Goal: Task Accomplishment & Management: Manage account settings

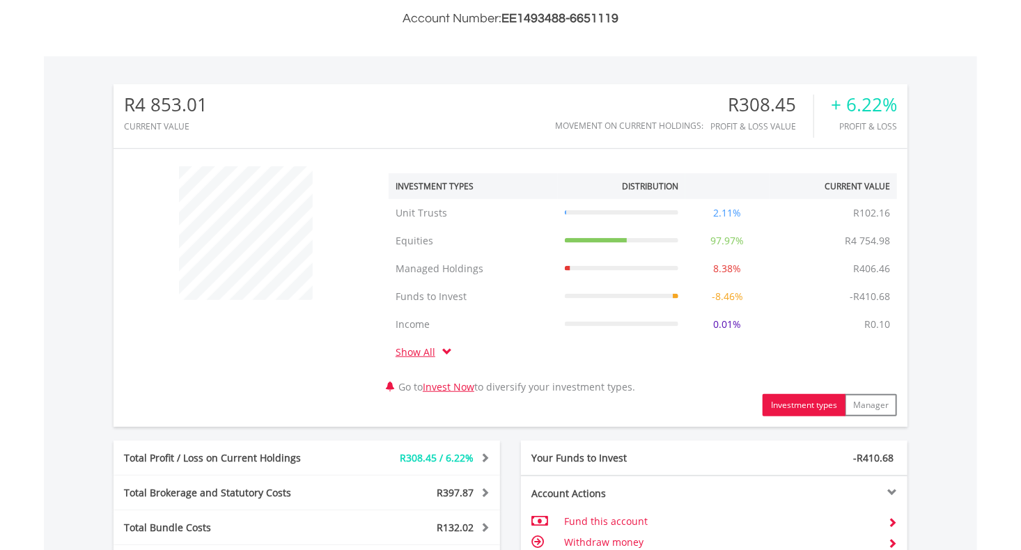
scroll to position [134, 265]
click at [300, 353] on div "﻿ Investment Types Distribution Current Value Show All Unit Trusts Unit Trusts …" at bounding box center [511, 288] width 794 height 257
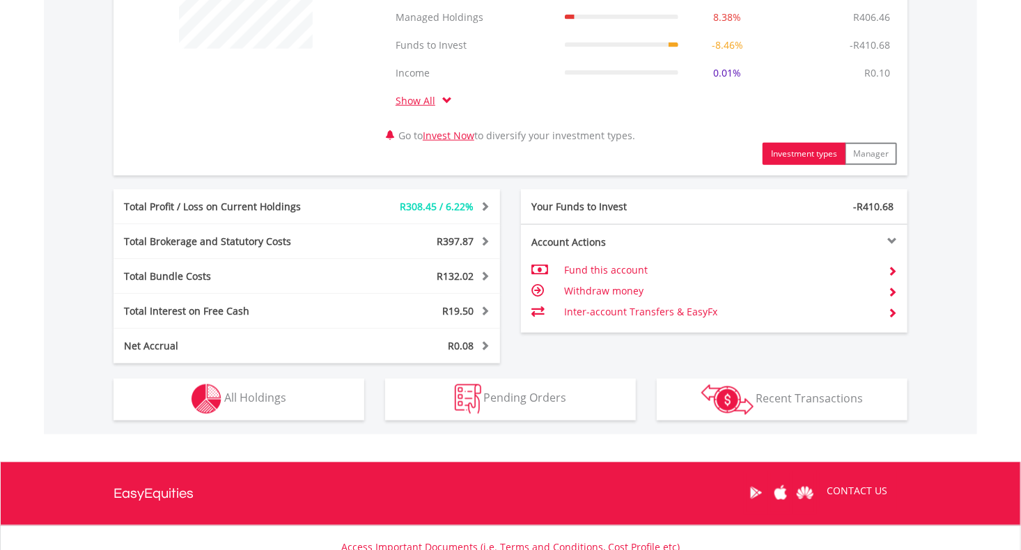
scroll to position [627, 0]
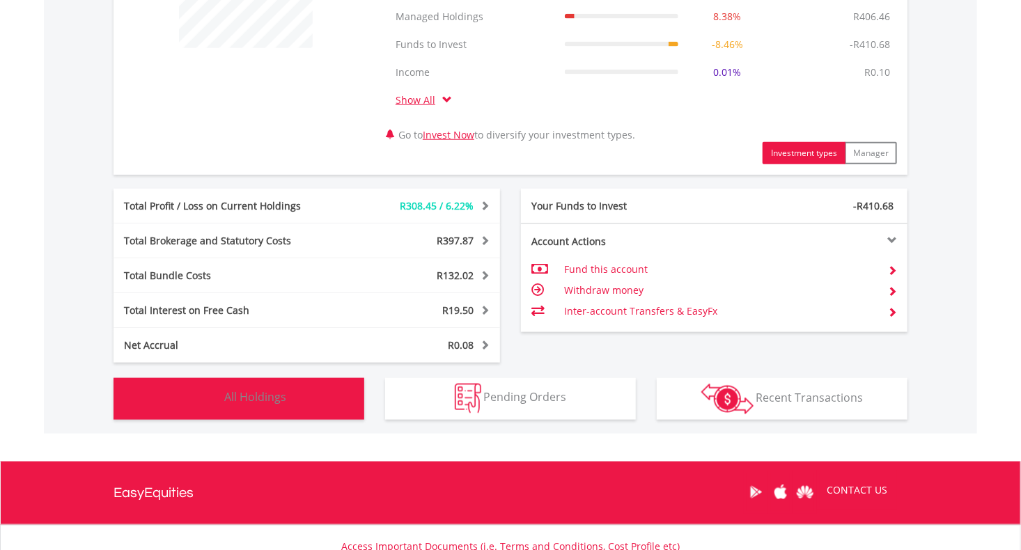
click at [286, 406] on button "Holdings All Holdings" at bounding box center [239, 399] width 251 height 42
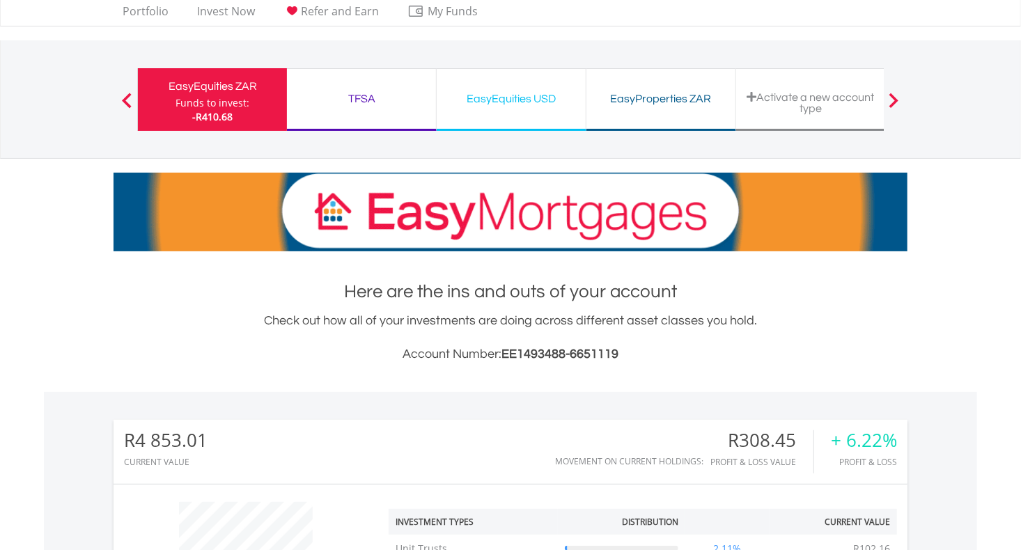
scroll to position [34, 0]
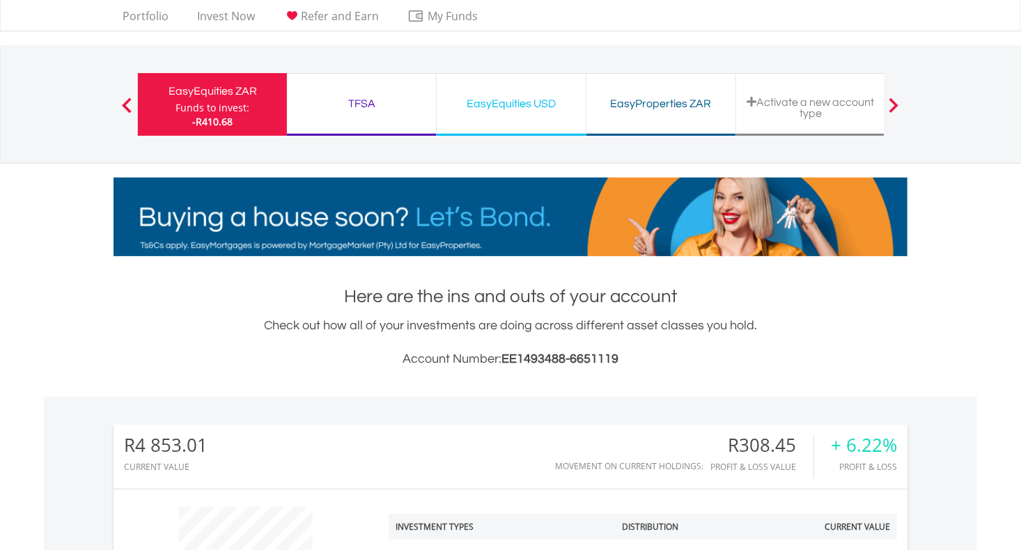
click at [360, 105] on div "TFSA" at bounding box center [361, 104] width 132 height 20
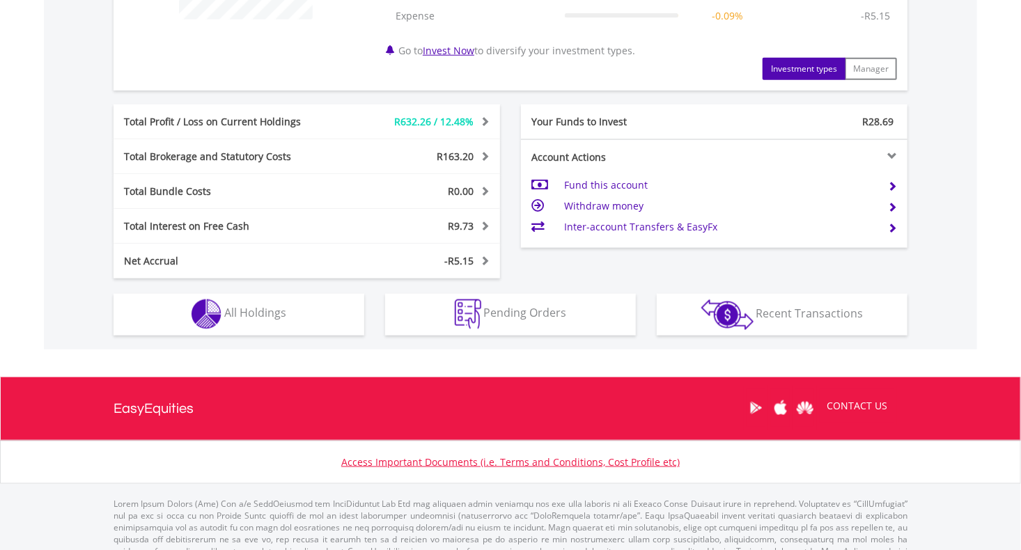
scroll to position [683, 0]
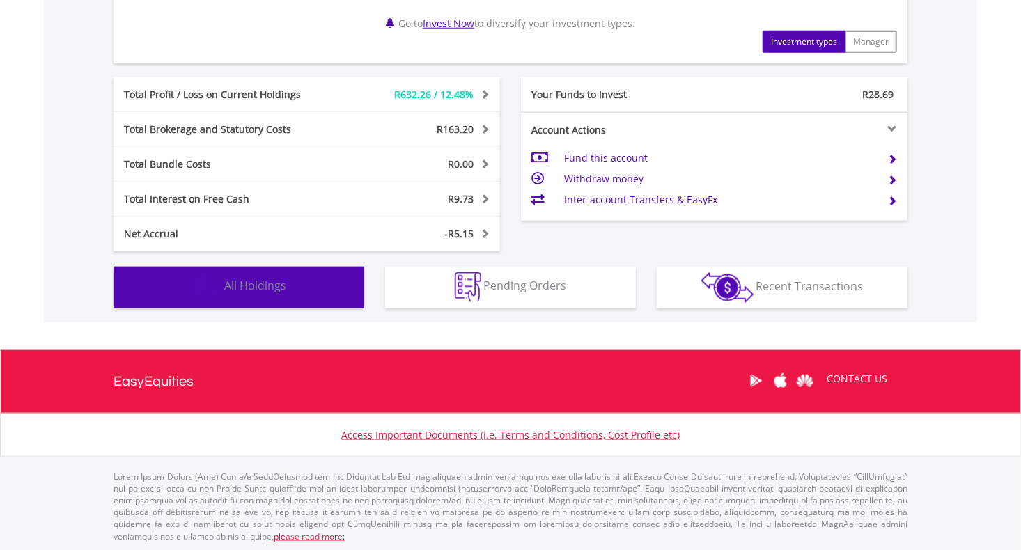
click at [291, 279] on button "Holdings All Holdings" at bounding box center [239, 288] width 251 height 42
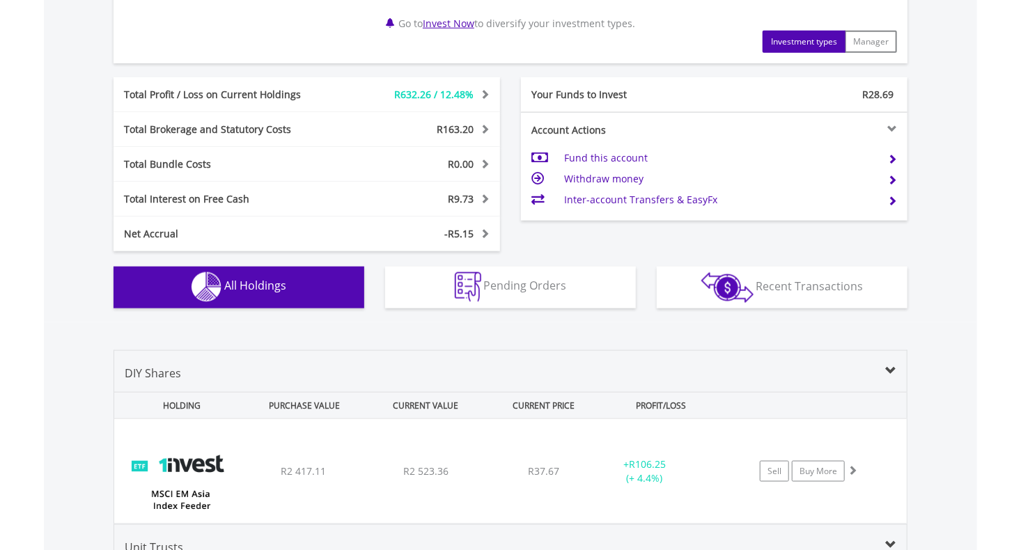
scroll to position [1019, 0]
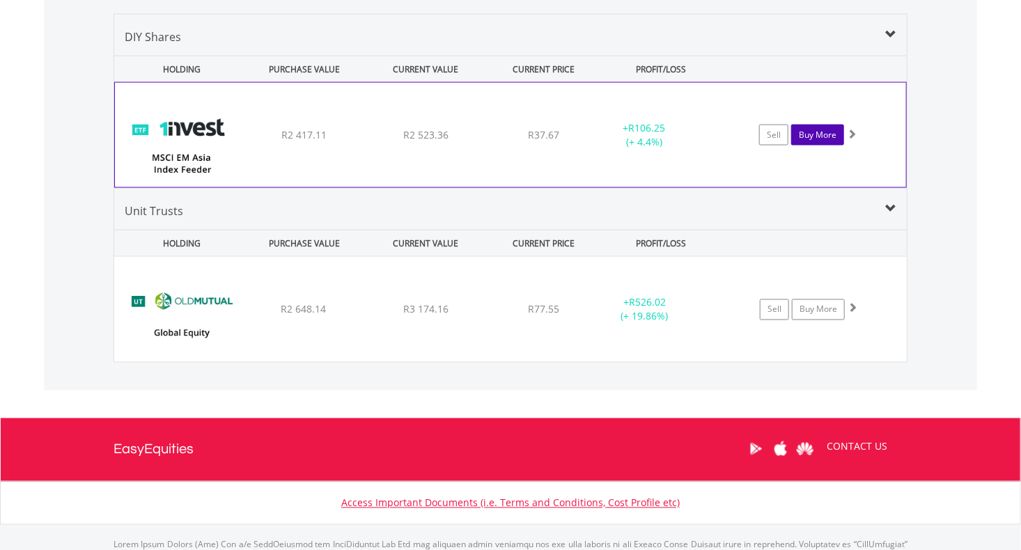
click at [825, 134] on link "Buy More" at bounding box center [818, 135] width 53 height 21
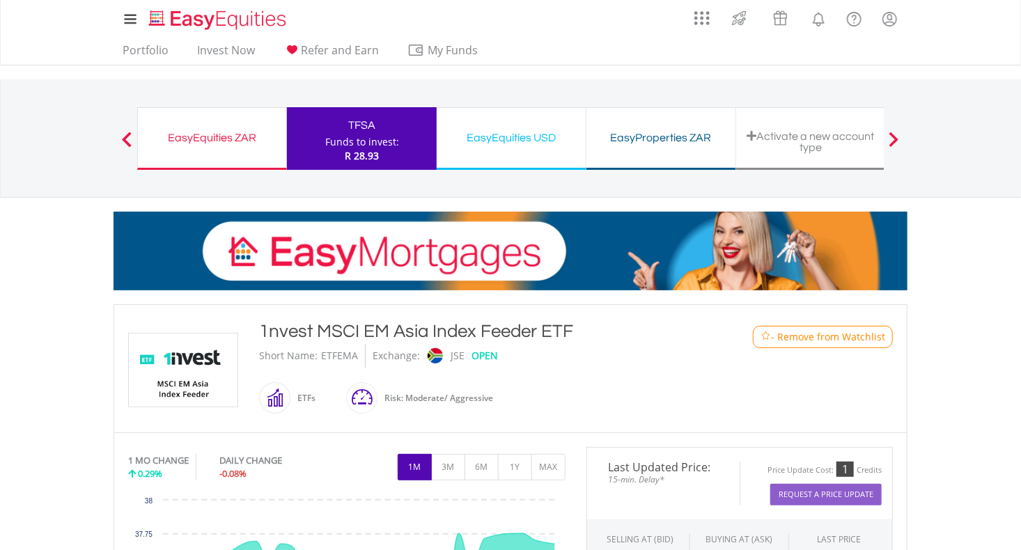
scroll to position [130, 0]
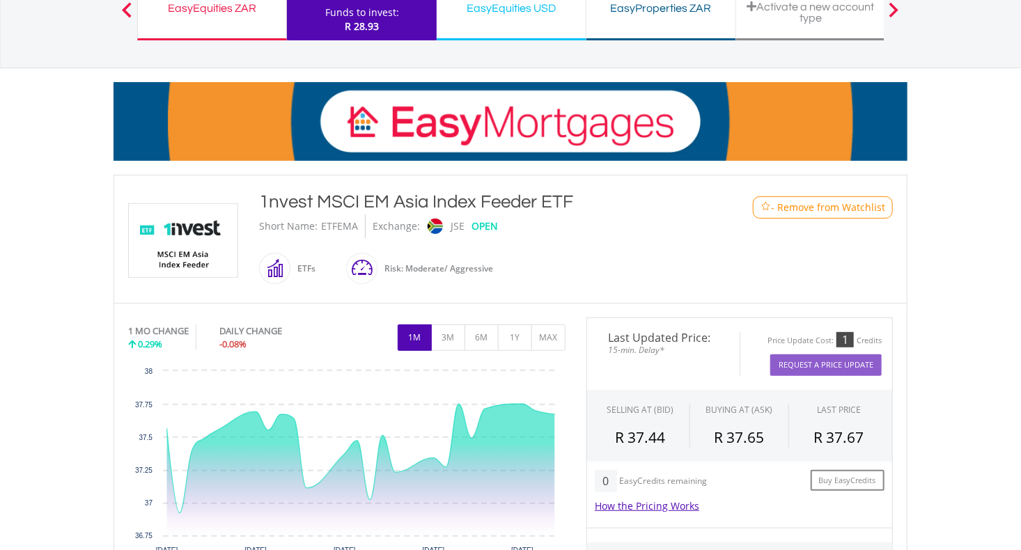
click at [661, 197] on div "1nvest MSCI EM Asia Index Feeder ETF" at bounding box center [478, 202] width 438 height 25
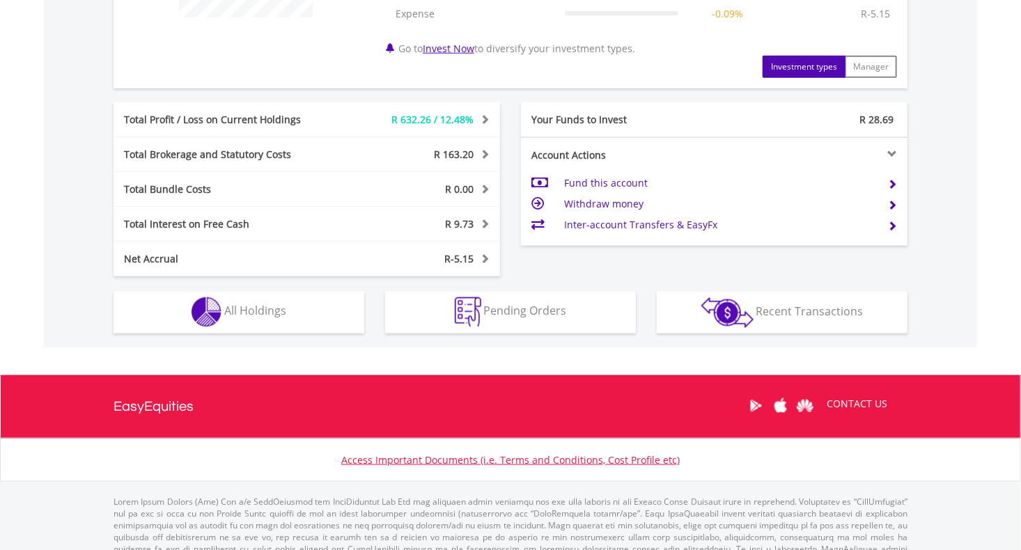
scroll to position [658, 0]
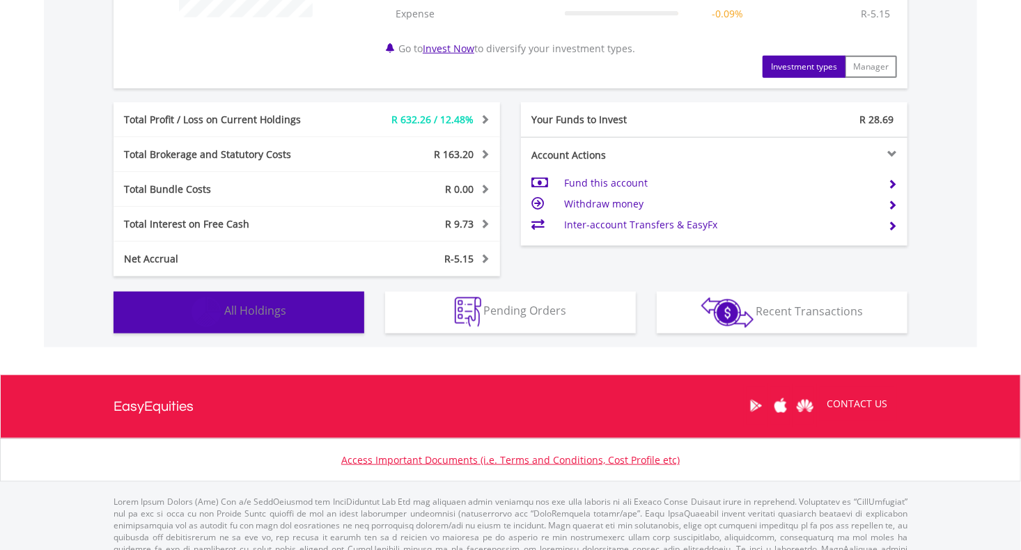
click at [274, 307] on span "All Holdings" at bounding box center [255, 311] width 62 height 15
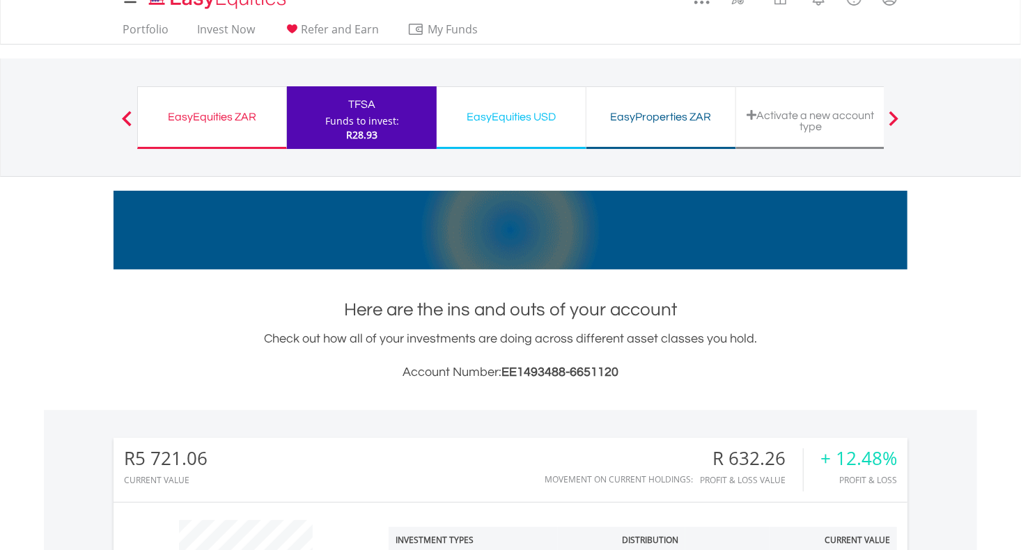
scroll to position [20, 0]
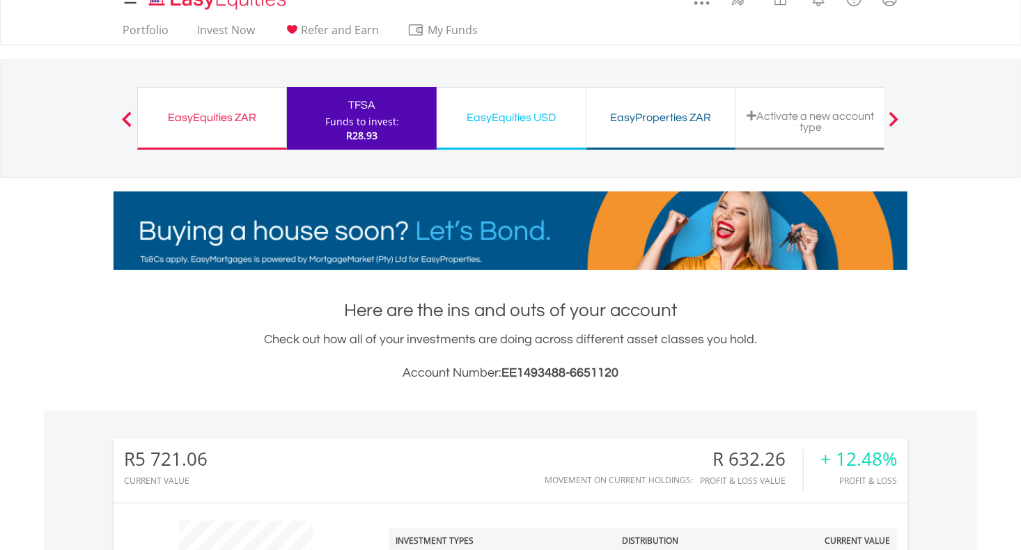
click at [536, 121] on div "EasyEquities USD" at bounding box center [511, 118] width 132 height 20
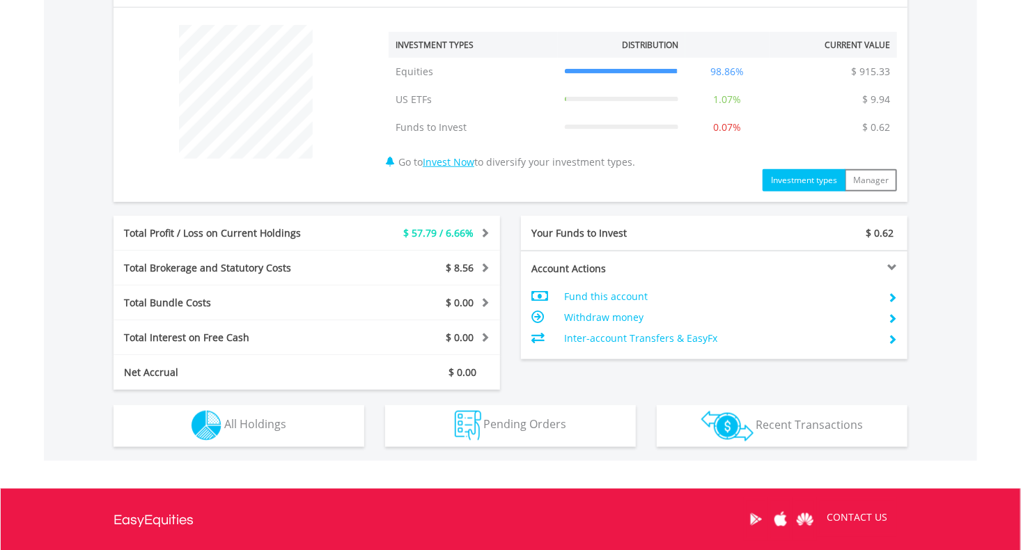
scroll to position [626, 0]
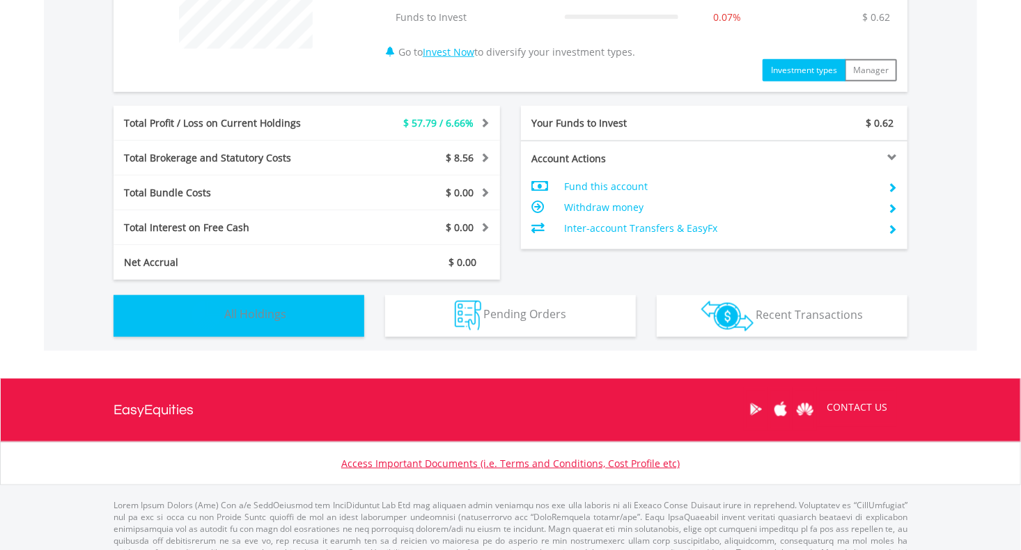
click at [289, 322] on button "Holdings All Holdings" at bounding box center [239, 316] width 251 height 42
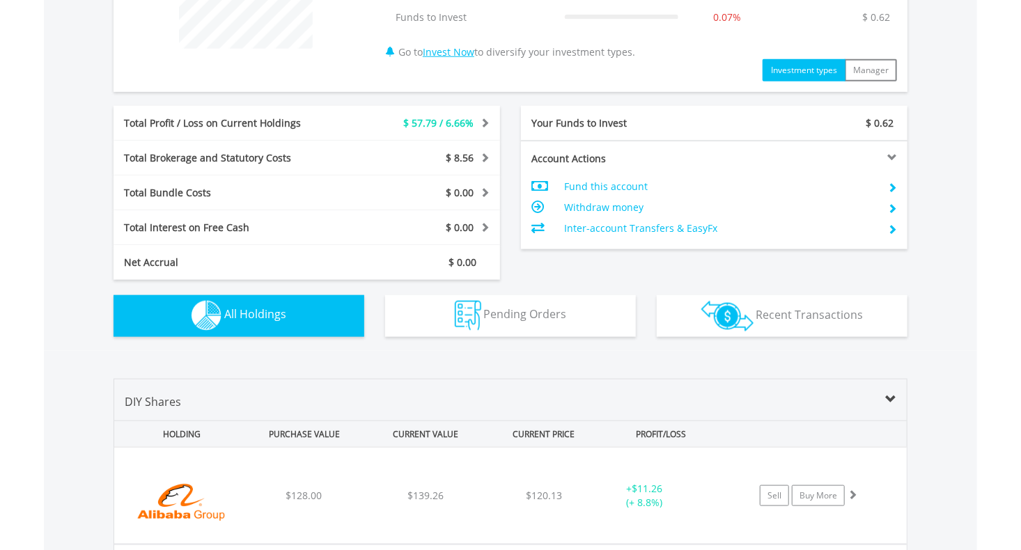
scroll to position [1004, 0]
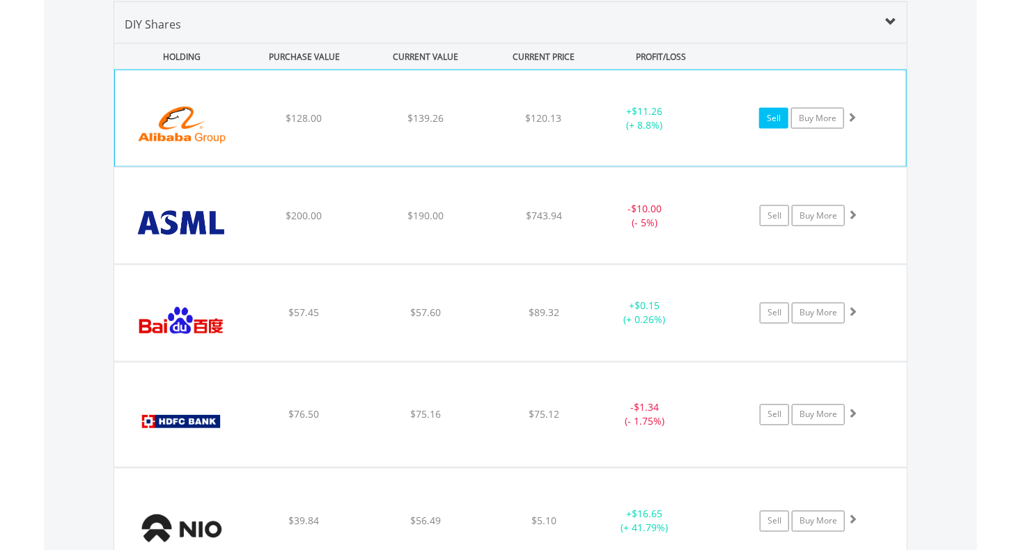
click at [773, 121] on link "Sell" at bounding box center [773, 118] width 29 height 21
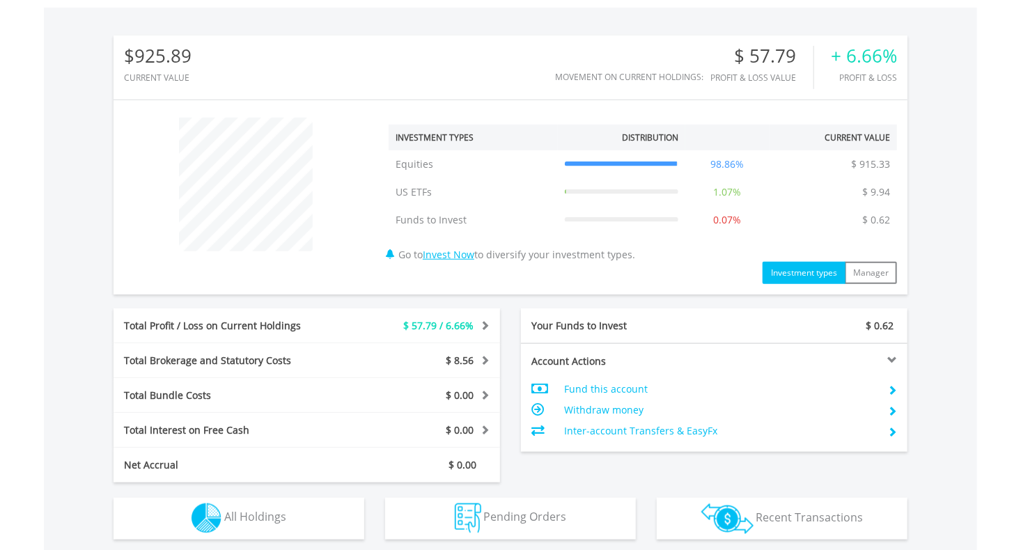
scroll to position [134, 265]
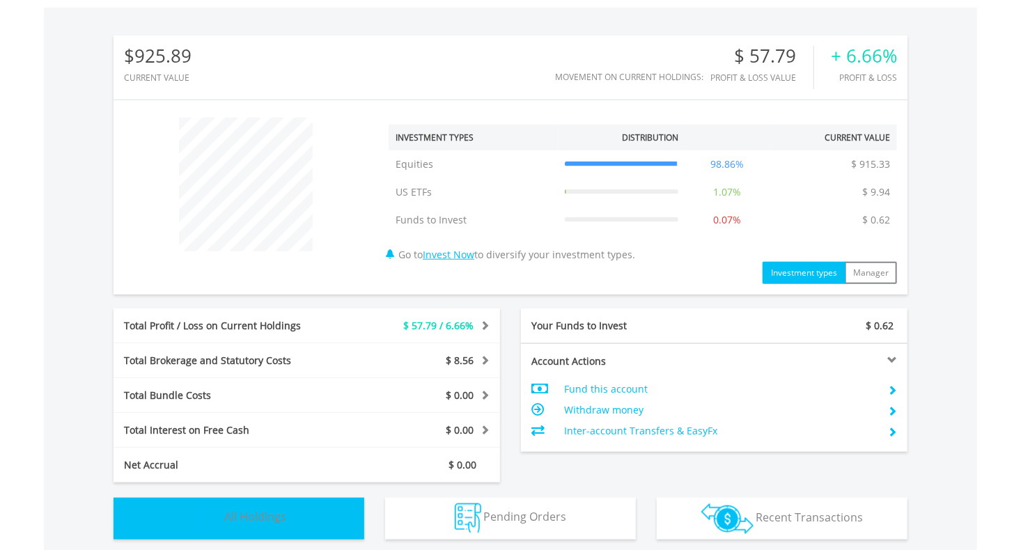
click at [285, 511] on span "All Holdings" at bounding box center [255, 517] width 62 height 15
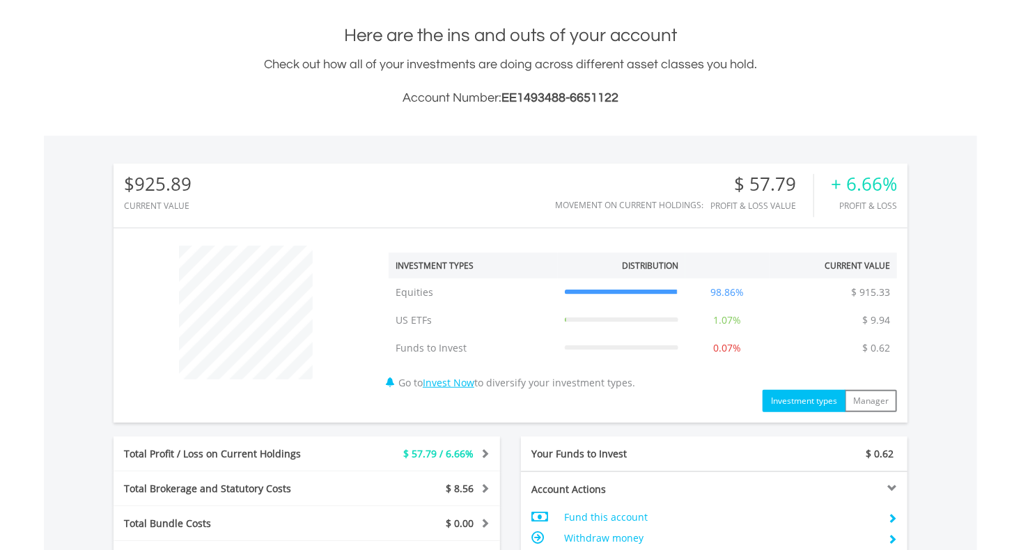
scroll to position [0, 0]
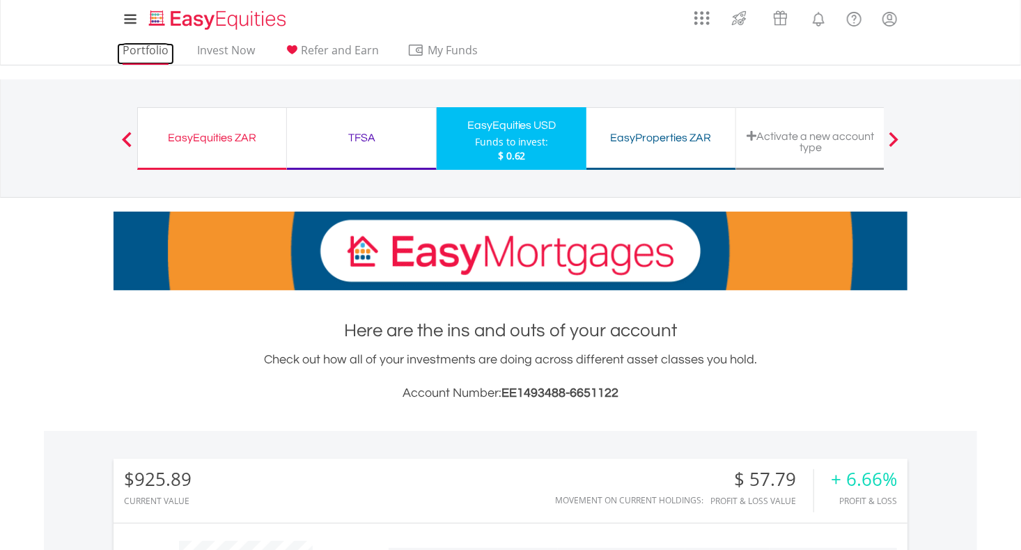
click at [146, 49] on link "Portfolio" at bounding box center [145, 54] width 57 height 22
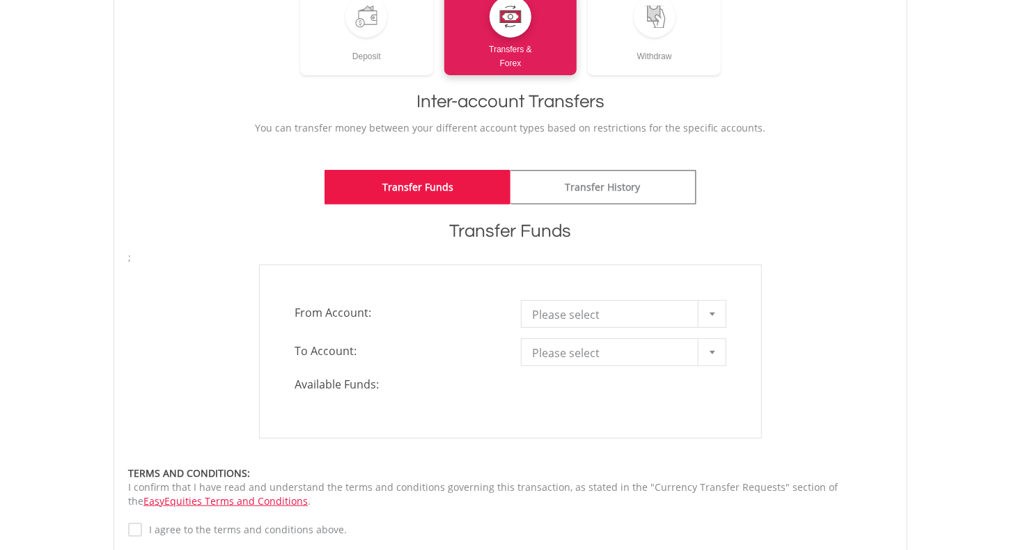
scroll to position [212, 0]
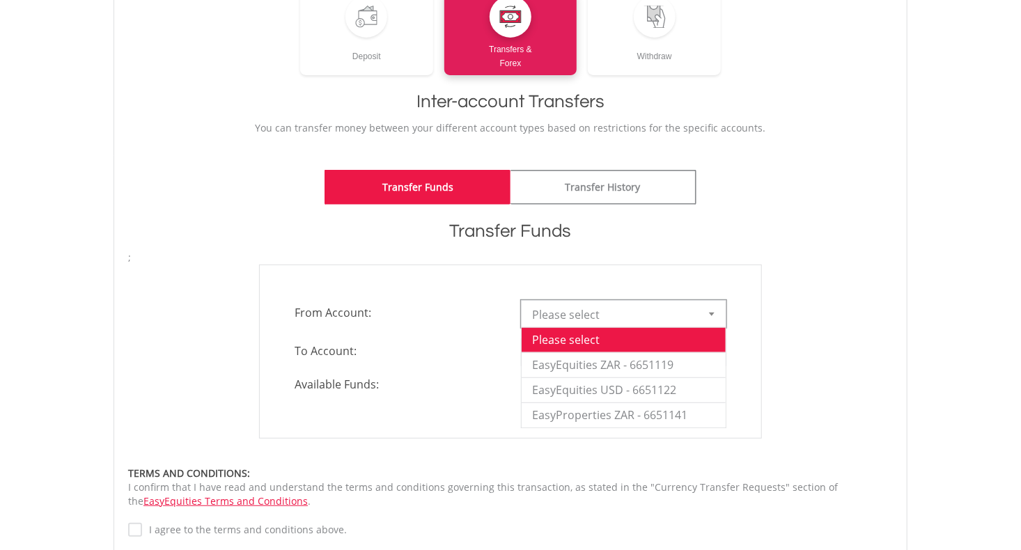
click at [713, 315] on b at bounding box center [712, 314] width 6 height 3
click at [654, 369] on li "EasyEquities ZAR - 6651119" at bounding box center [624, 365] width 204 height 25
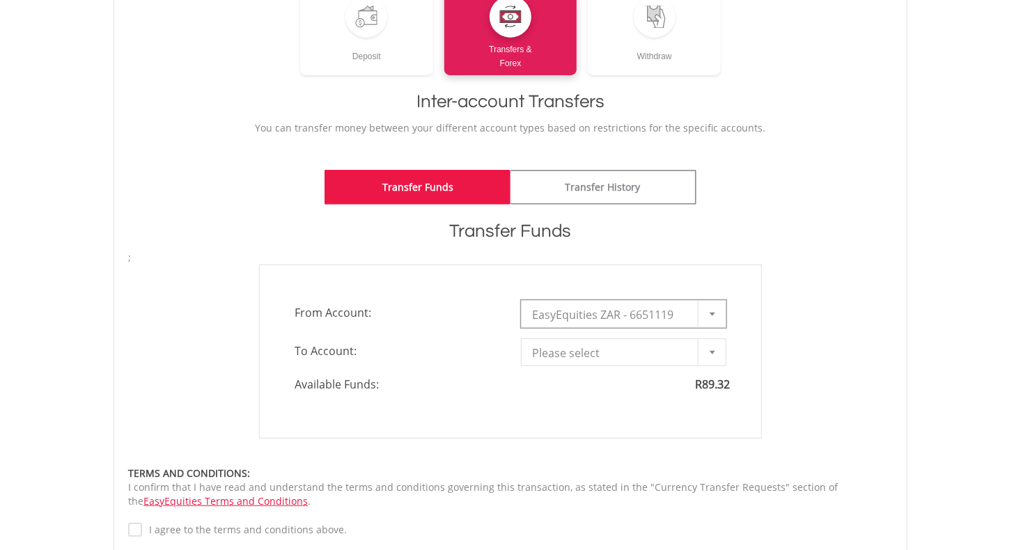
click at [718, 351] on div at bounding box center [712, 352] width 28 height 26
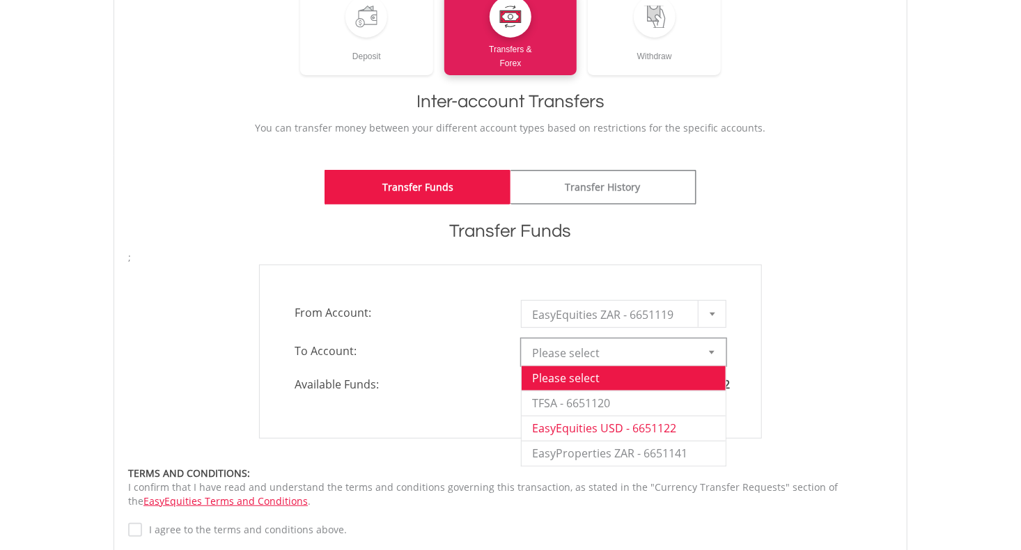
click at [642, 428] on li "EasyEquities USD - 6651122" at bounding box center [624, 428] width 204 height 25
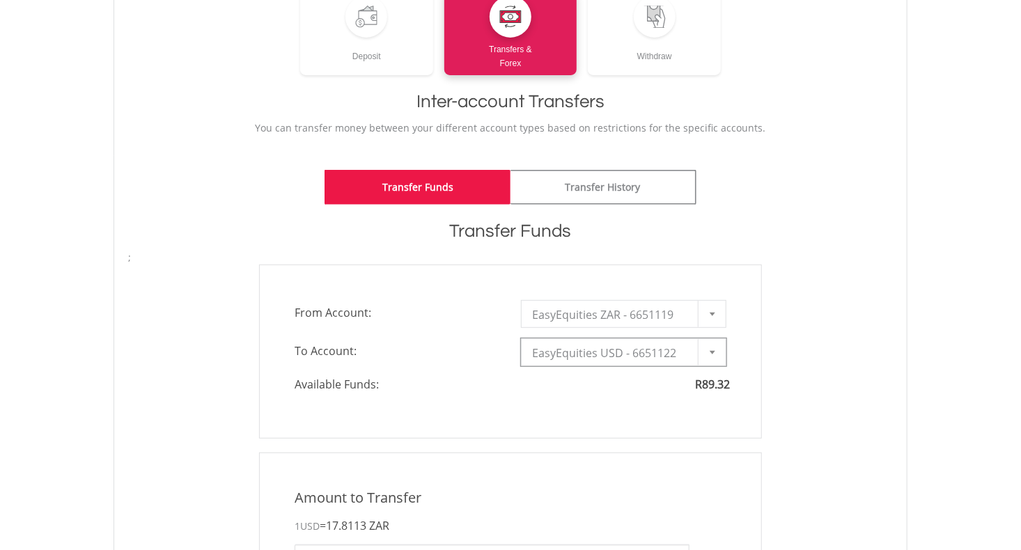
type input "*"
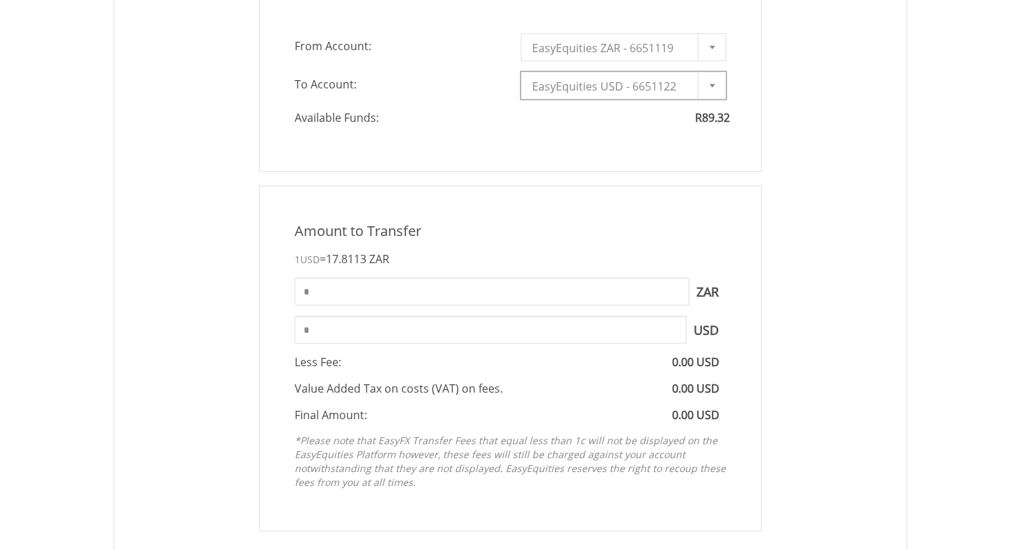
scroll to position [489, 0]
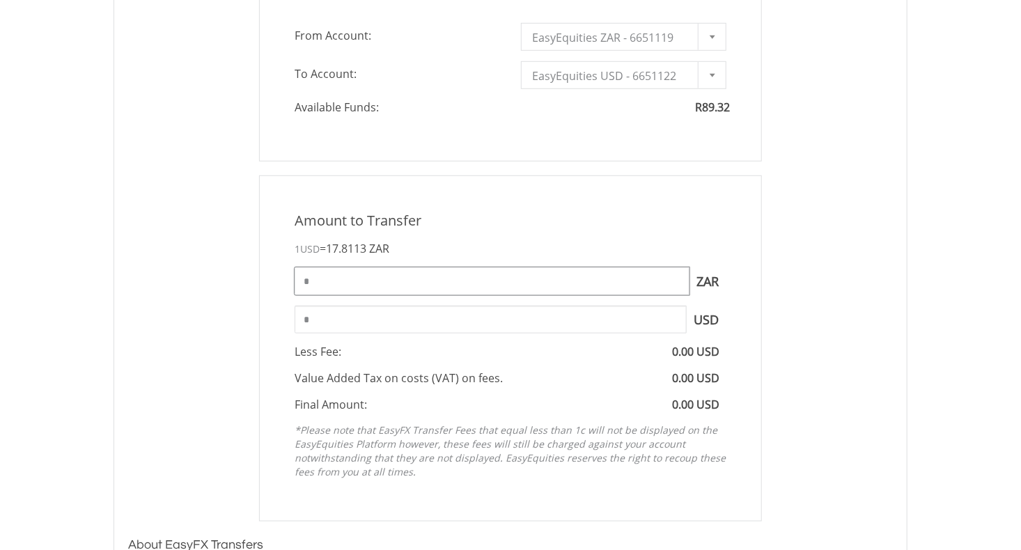
click at [427, 279] on input "*" at bounding box center [492, 282] width 395 height 28
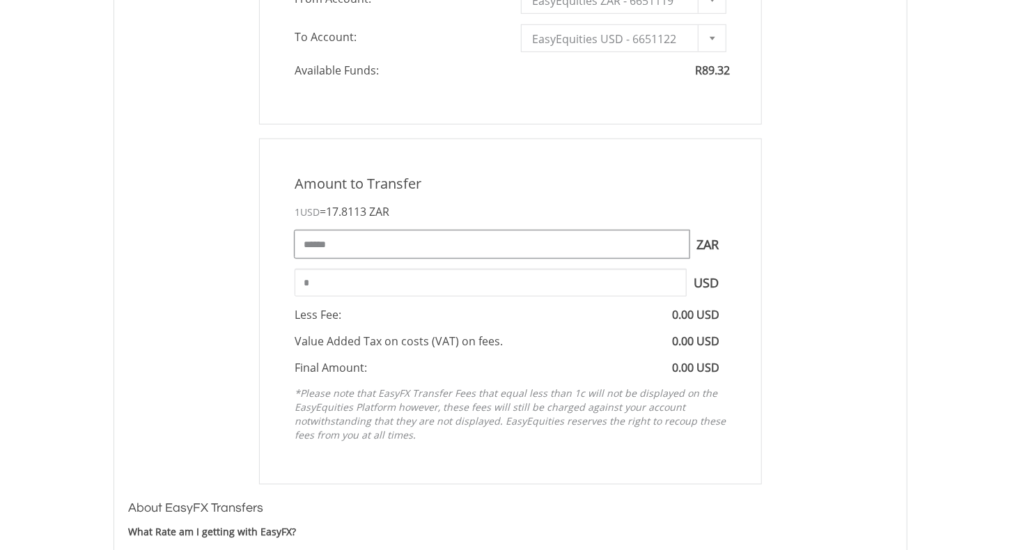
scroll to position [530, 0]
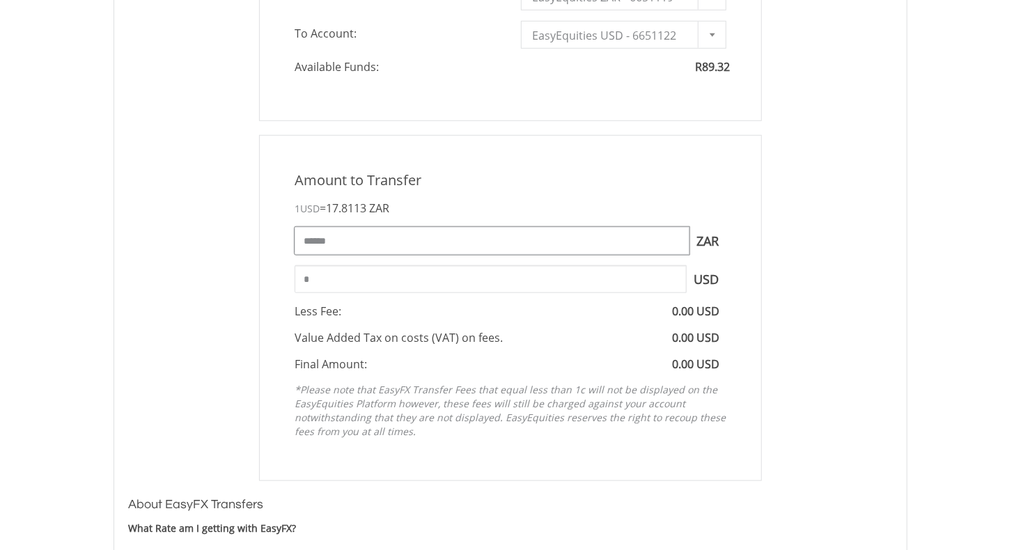
type input "******"
type input "****"
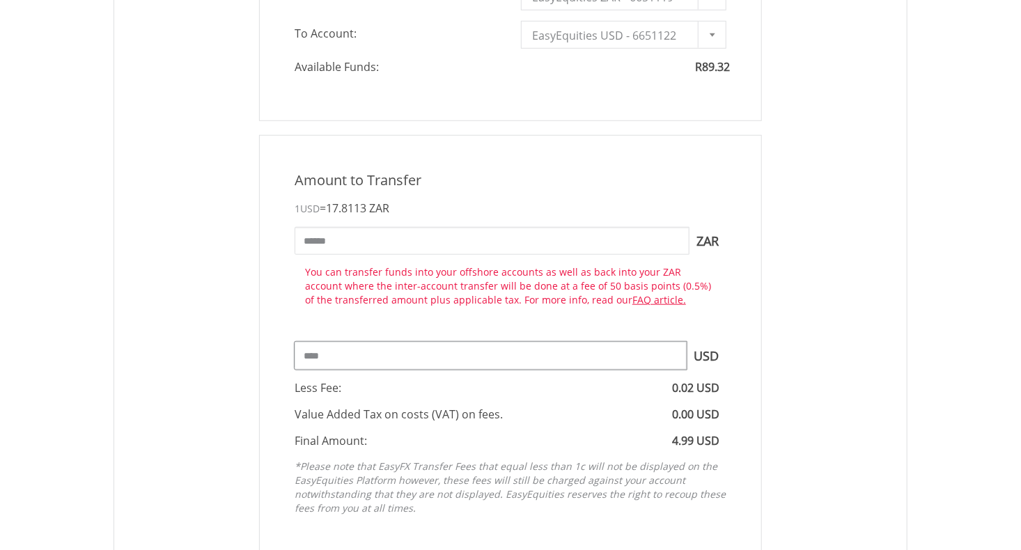
click at [427, 284] on div "Amount to Transfer 1 USD = 17.8113 ZAR ****** ZAR You can transfer funds into y…" at bounding box center [510, 346] width 503 height 423
click at [307, 238] on input "******" at bounding box center [492, 241] width 395 height 28
type input "*****"
click at [209, 291] on div "Amount to Transfer 1 USD = 17.8113 ZAR ***** ZAR You can transfer funds into yo…" at bounding box center [511, 346] width 786 height 423
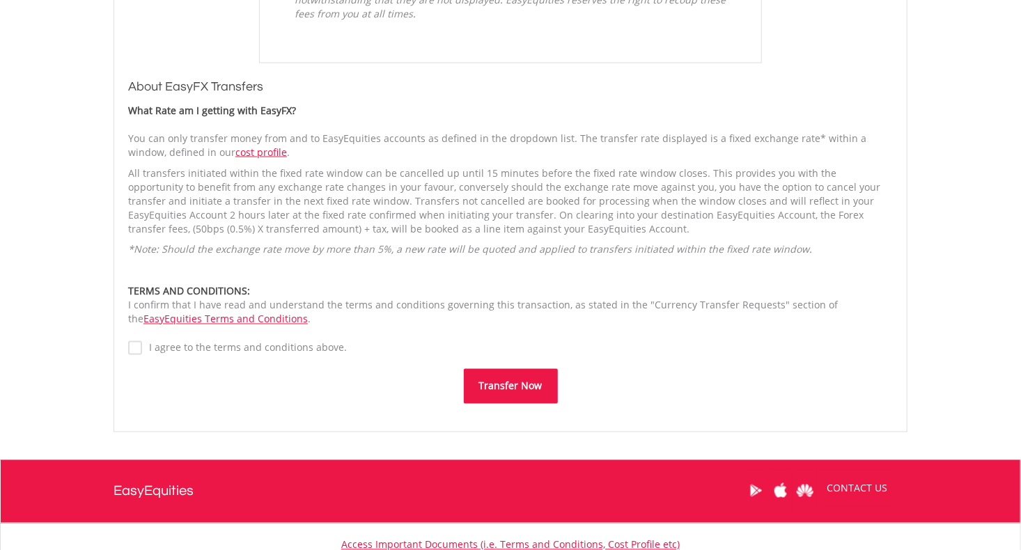
scroll to position [1025, 0]
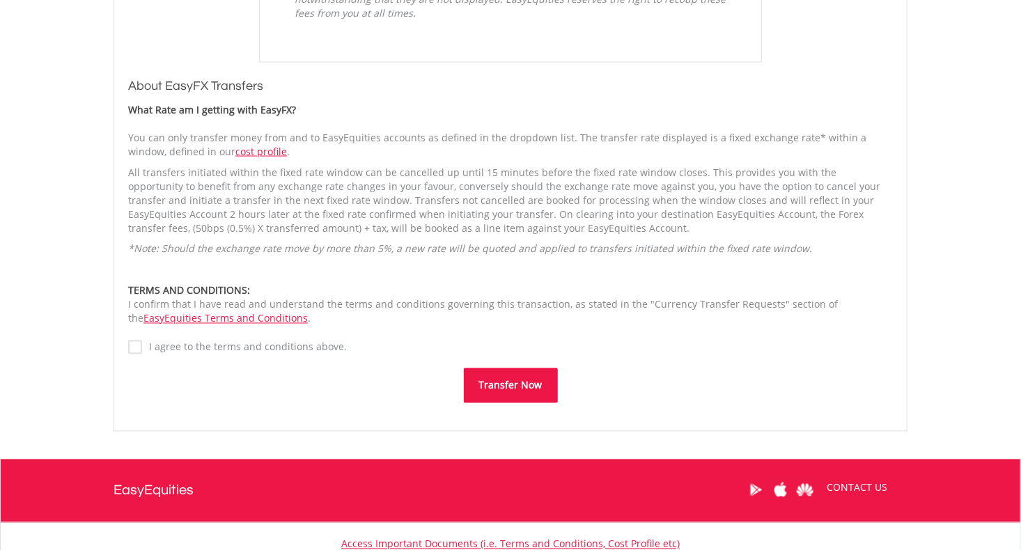
click at [523, 385] on button "Transfer Now" at bounding box center [511, 386] width 94 height 35
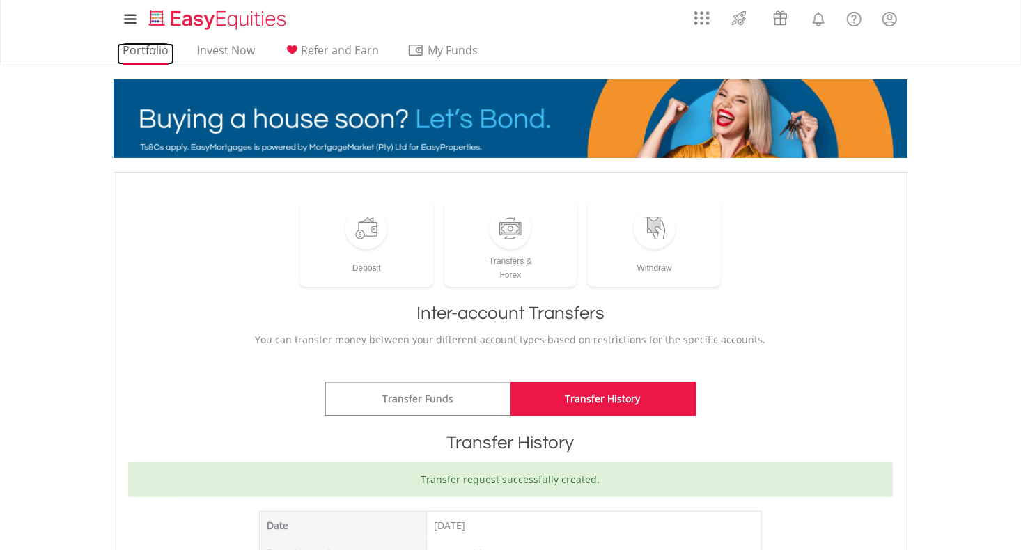
click at [142, 54] on link "Portfolio" at bounding box center [145, 54] width 57 height 22
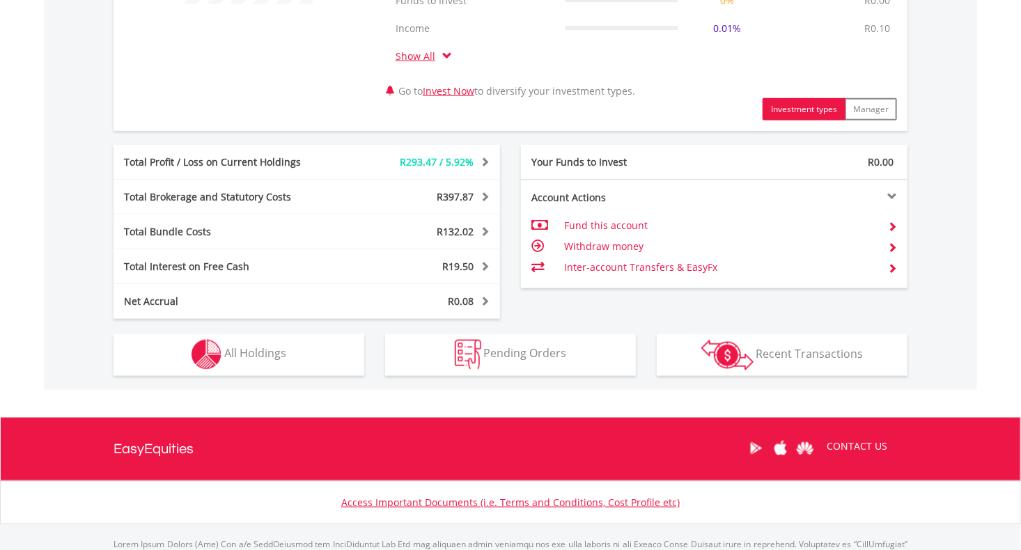
scroll to position [672, 0]
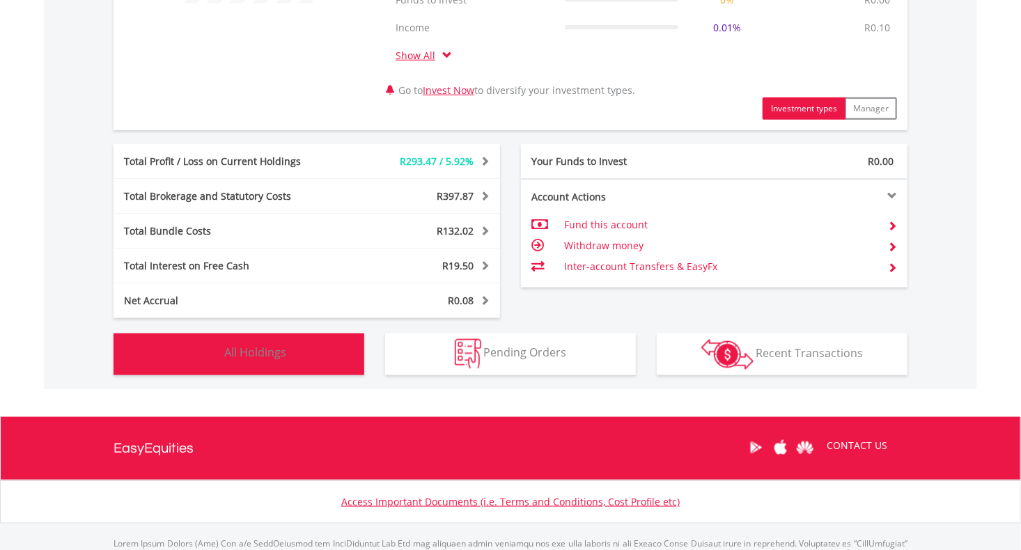
click at [286, 364] on button "Holdings All Holdings" at bounding box center [239, 355] width 251 height 42
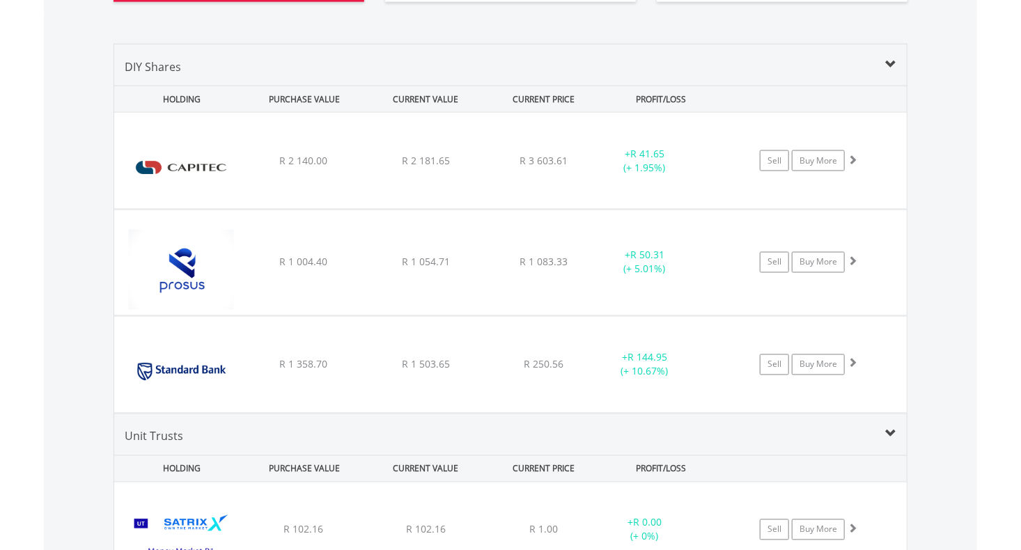
scroll to position [1044, 0]
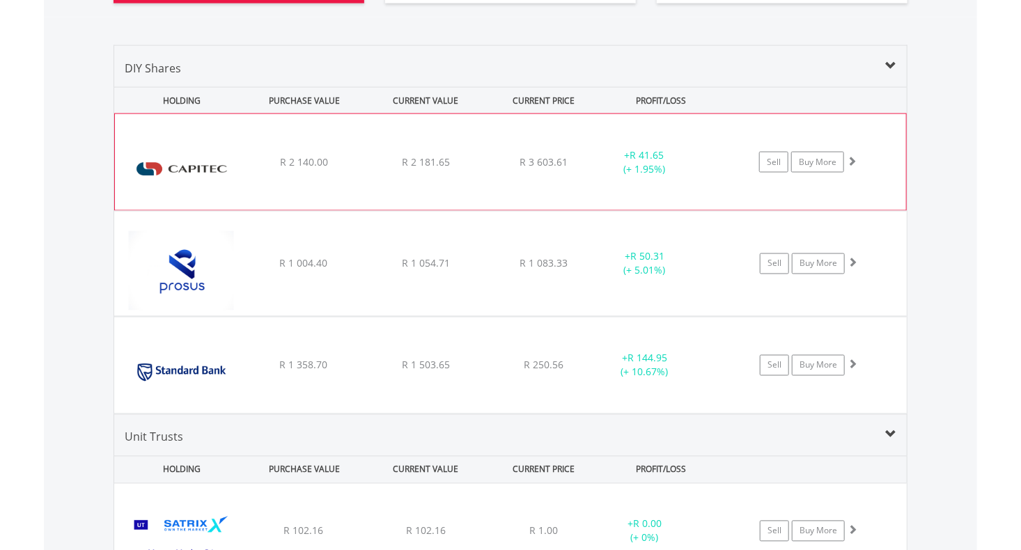
click at [378, 157] on div "R 2 181.65" at bounding box center [425, 162] width 118 height 14
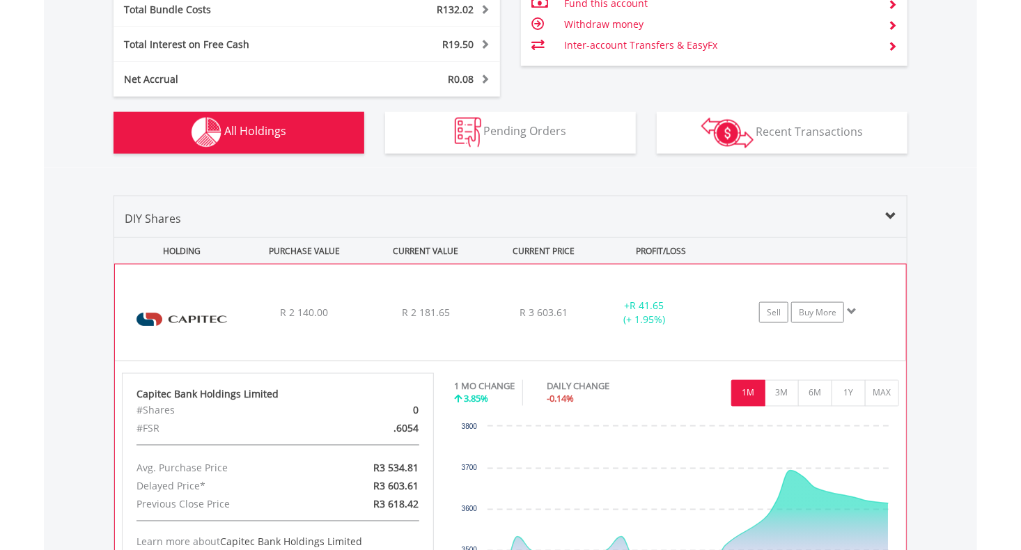
scroll to position [890, 0]
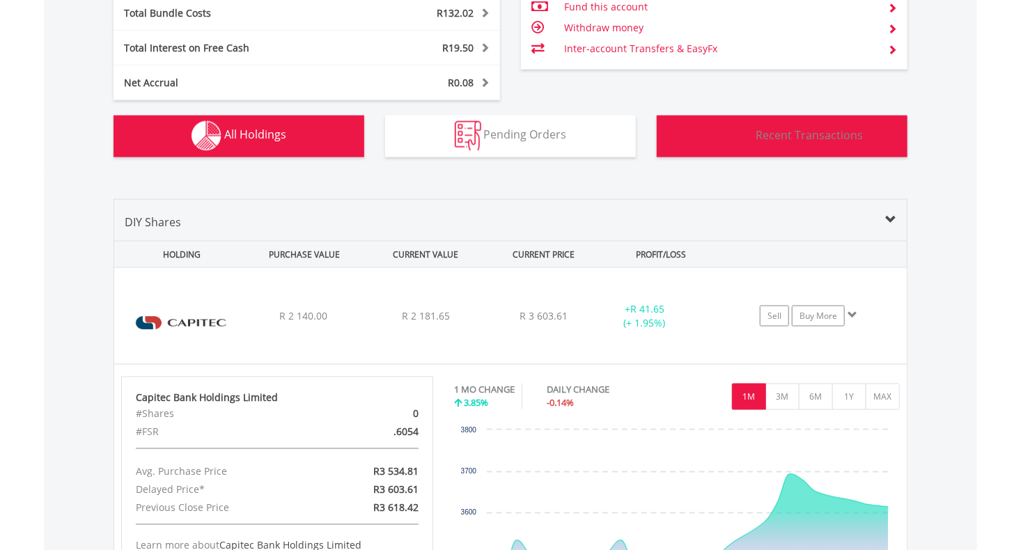
click at [791, 132] on span "Recent Transactions" at bounding box center [810, 135] width 107 height 15
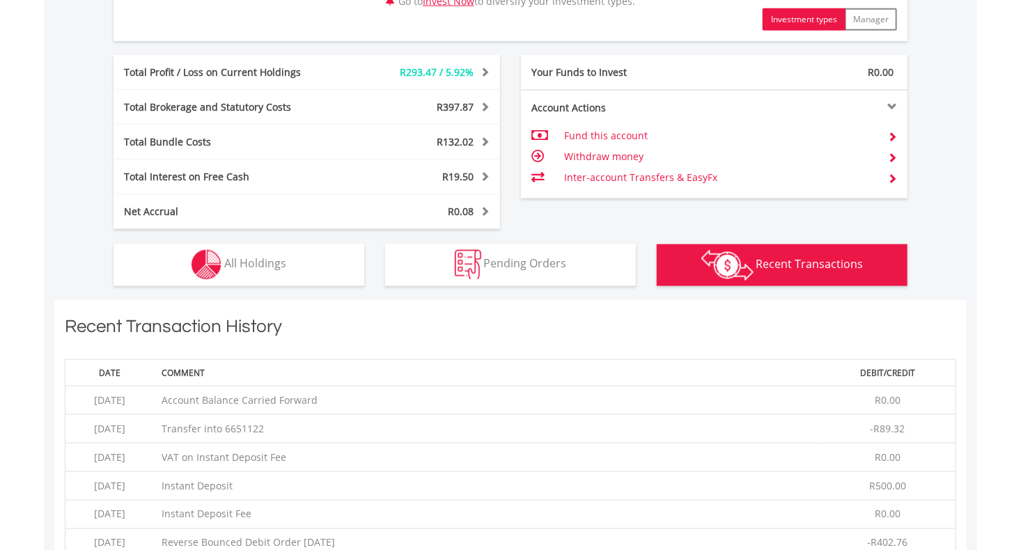
scroll to position [720, 0]
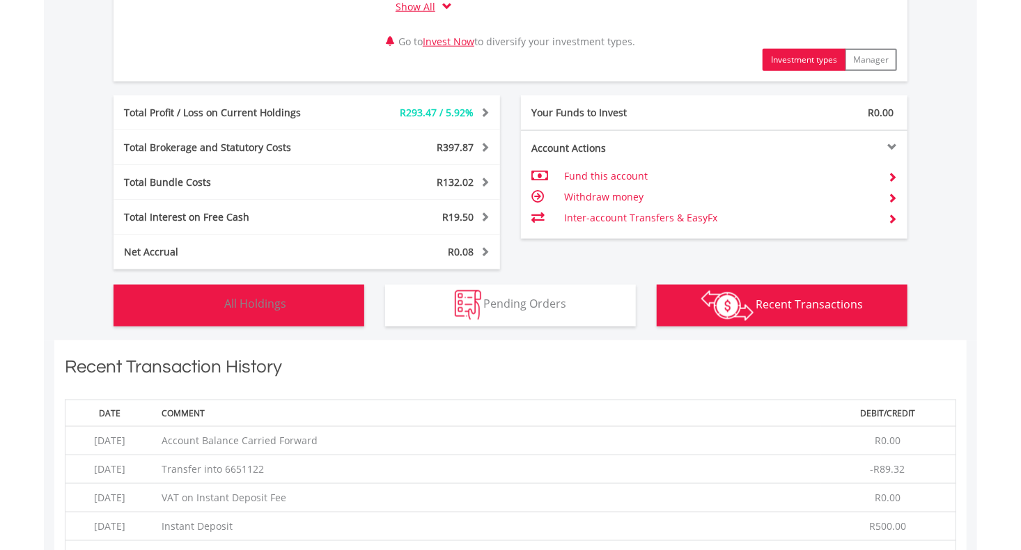
click at [260, 294] on button "Holdings All Holdings" at bounding box center [239, 306] width 251 height 42
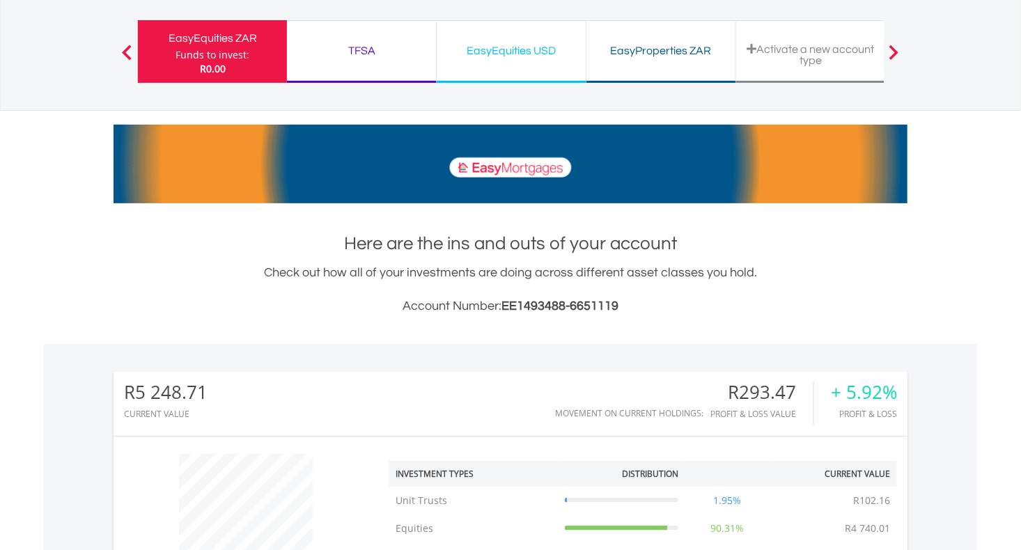
scroll to position [0, 0]
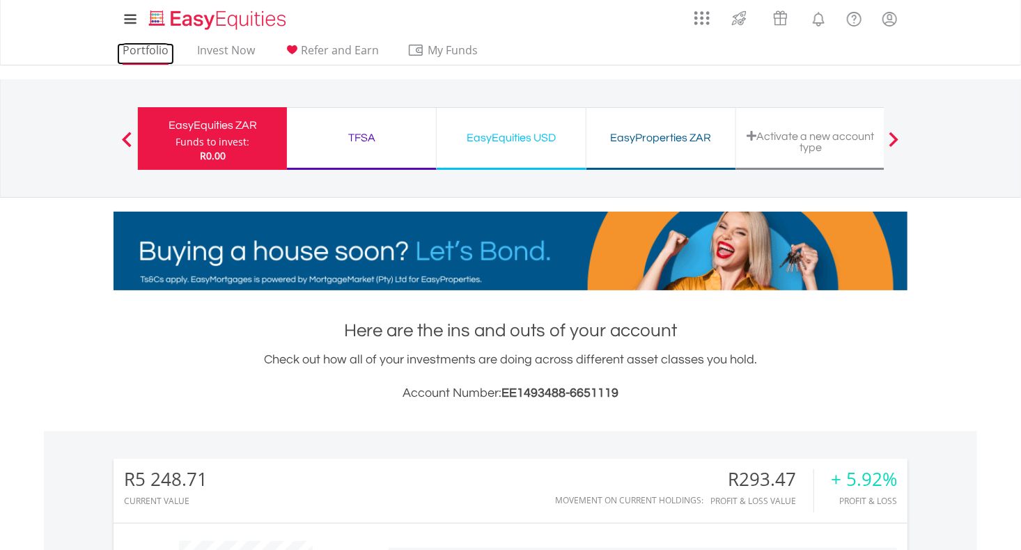
click at [141, 54] on link "Portfolio" at bounding box center [145, 54] width 57 height 22
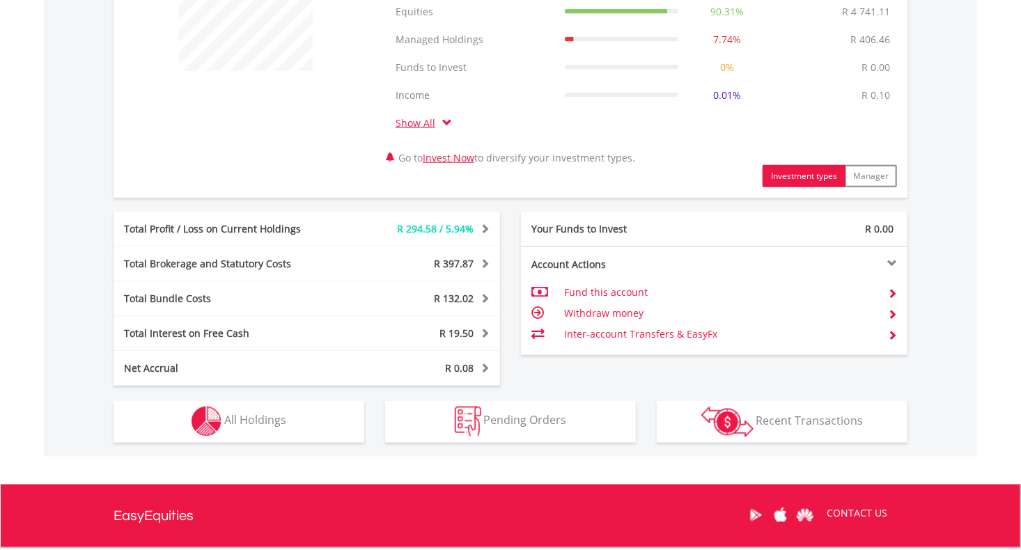
scroll to position [608, 0]
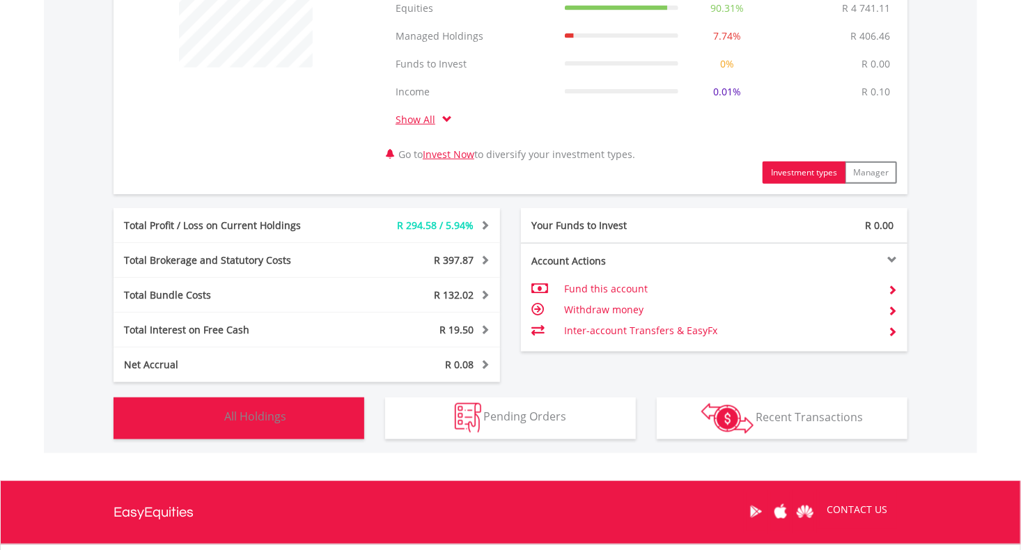
click at [300, 412] on button "Holdings All Holdings" at bounding box center [239, 419] width 251 height 42
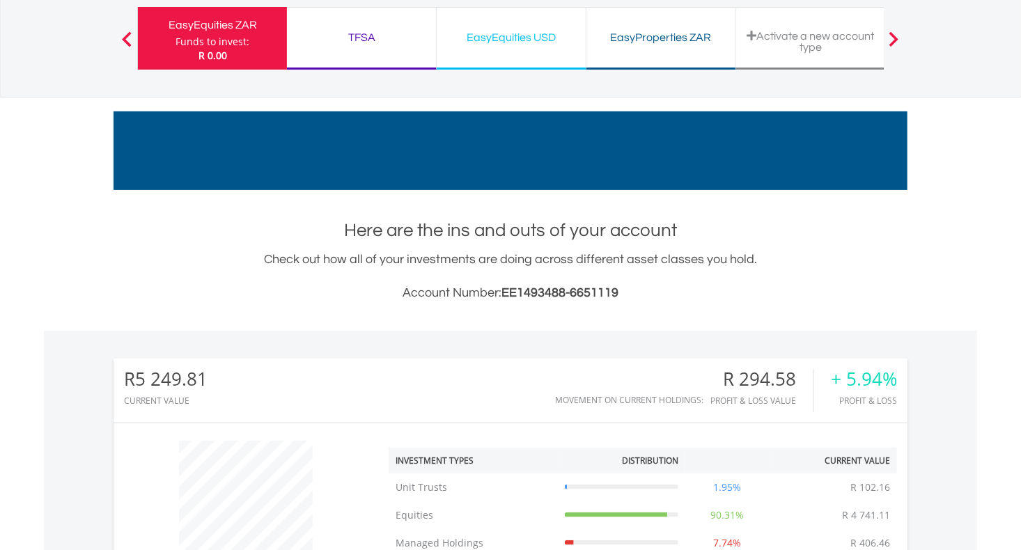
scroll to position [0, 0]
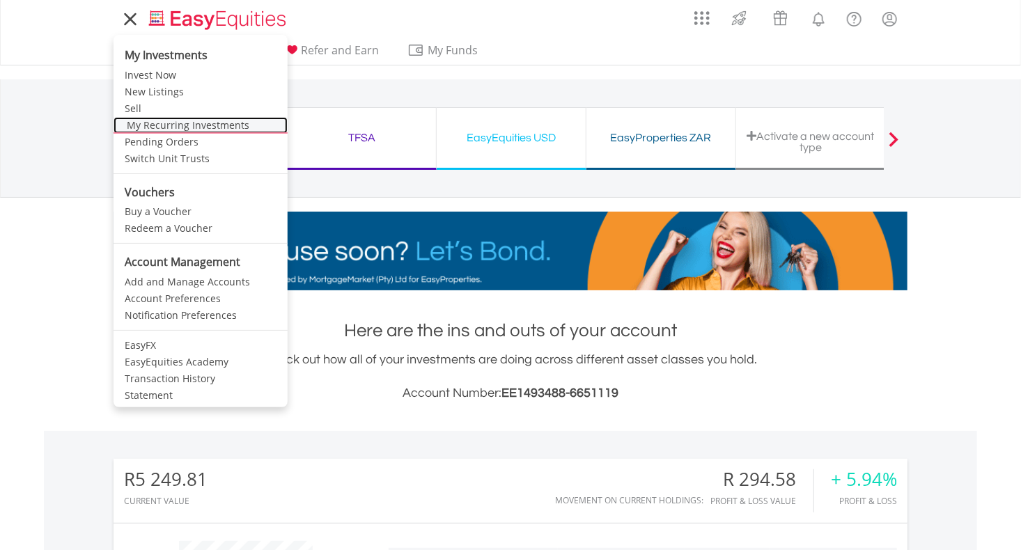
click at [144, 128] on link "My Recurring Investments" at bounding box center [201, 125] width 174 height 17
